Goal: Obtain resource: Download file/media

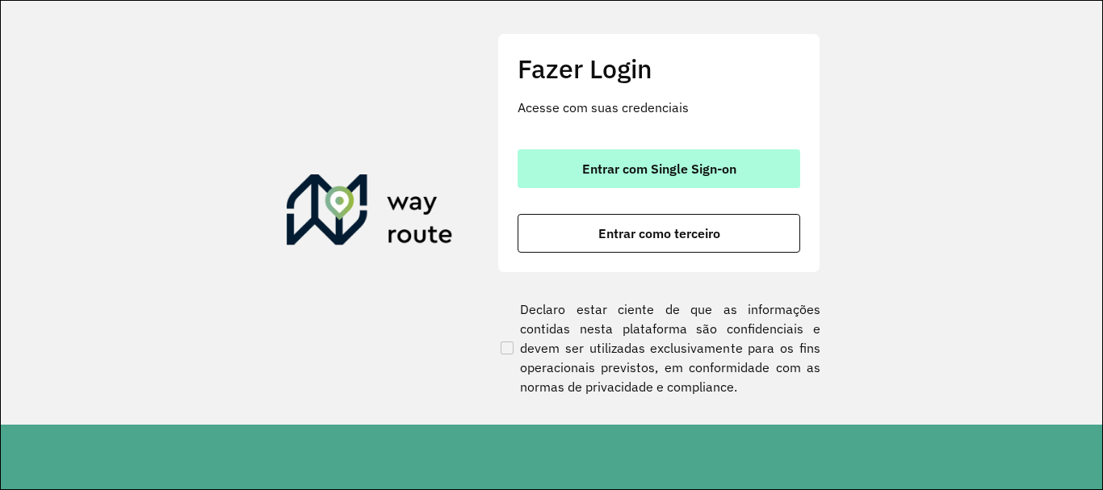
click at [688, 183] on button "Entrar com Single Sign-on" at bounding box center [659, 168] width 283 height 39
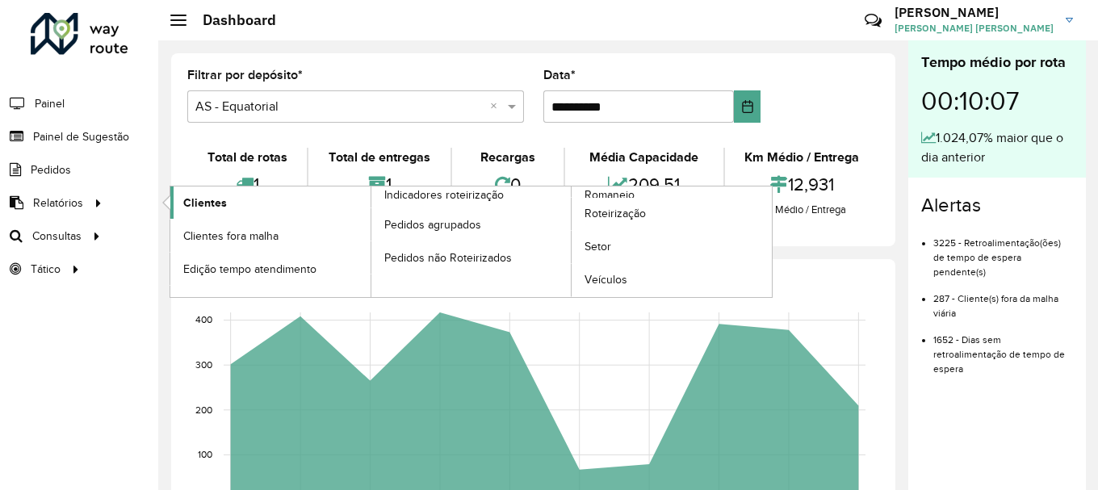
click at [193, 199] on span "Clientes" at bounding box center [205, 203] width 44 height 17
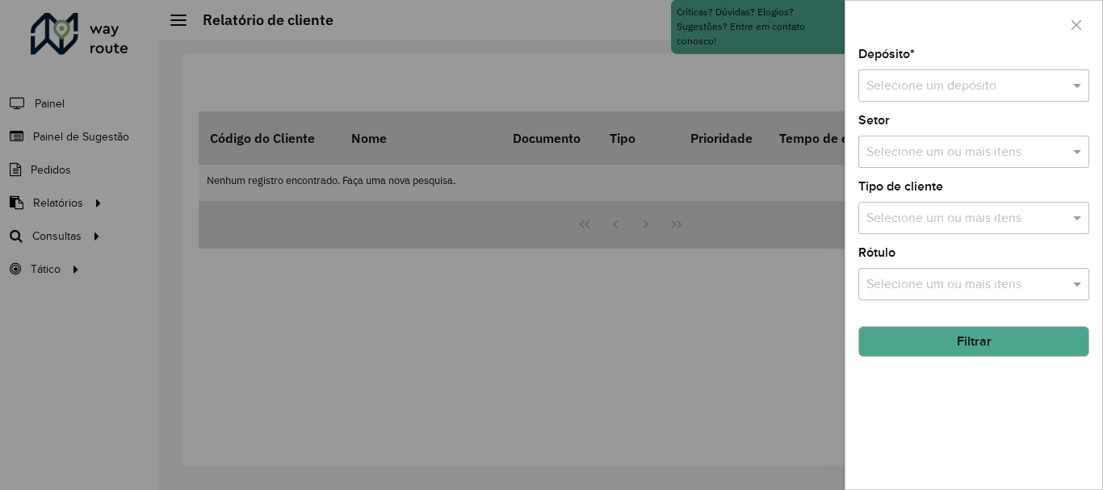
click at [914, 96] on div "Selecione um depósito" at bounding box center [973, 85] width 231 height 32
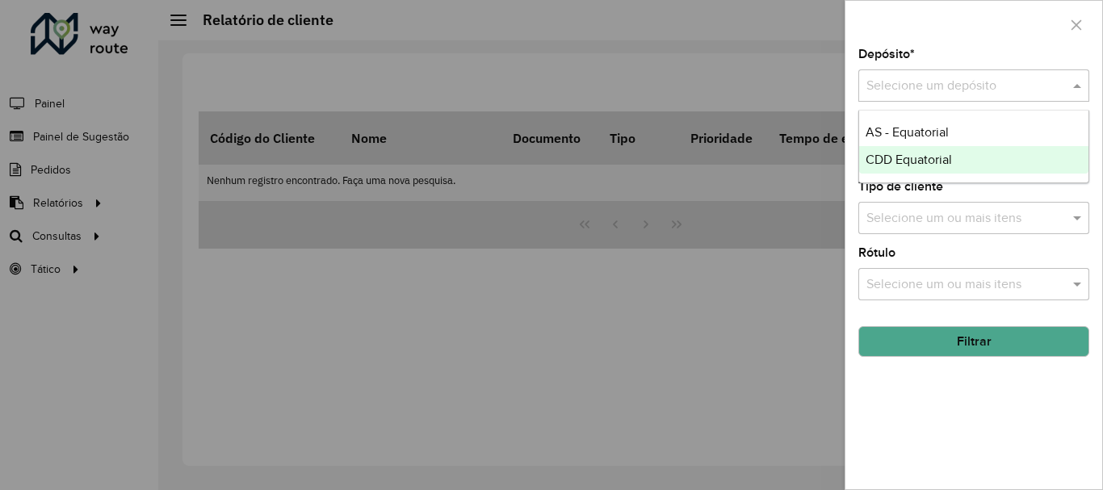
drag, startPoint x: 909, startPoint y: 164, endPoint x: 900, endPoint y: 167, distance: 8.7
click at [908, 164] on span "CDD Equatorial" at bounding box center [909, 160] width 86 height 14
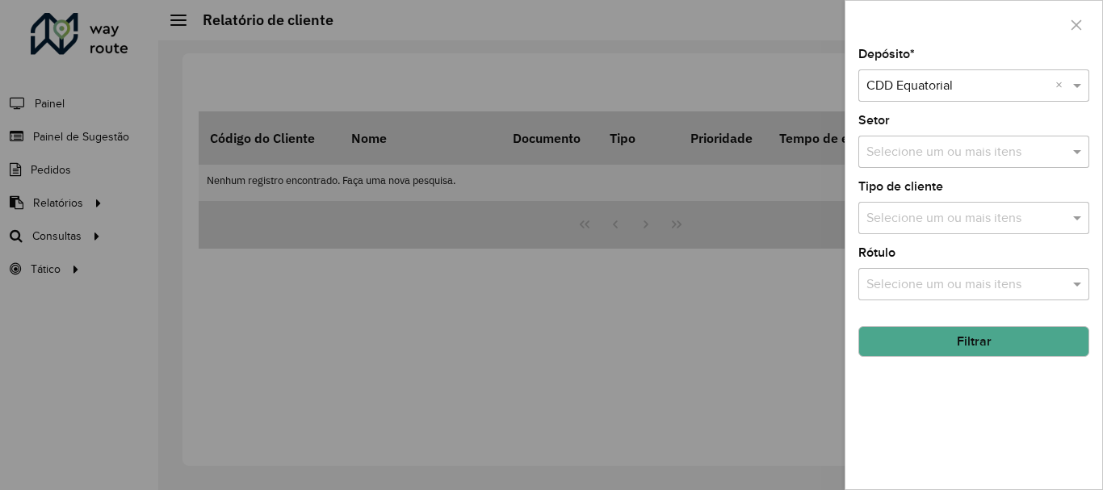
click at [992, 336] on button "Filtrar" at bounding box center [973, 341] width 231 height 31
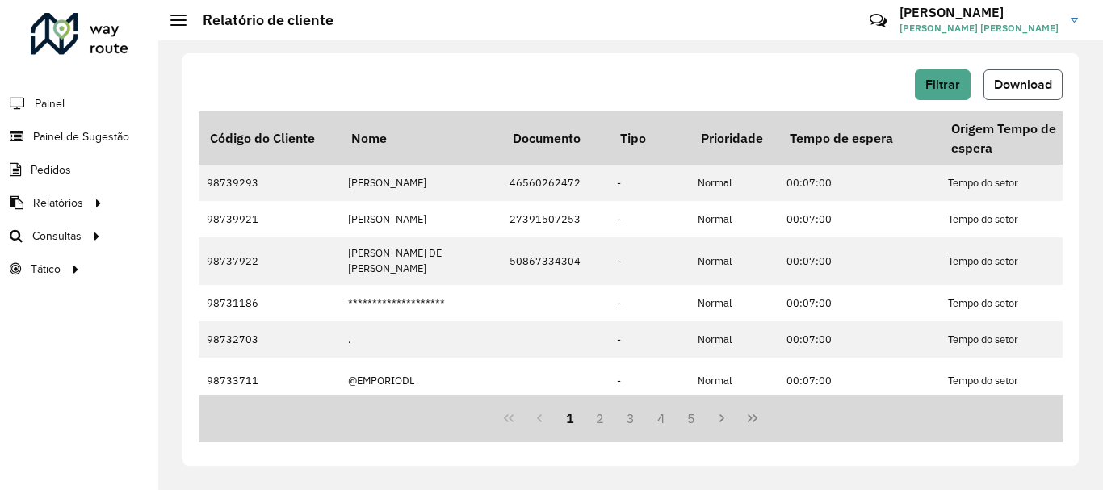
click at [1012, 71] on button "Download" at bounding box center [1023, 84] width 79 height 31
